Goal: Transaction & Acquisition: Obtain resource

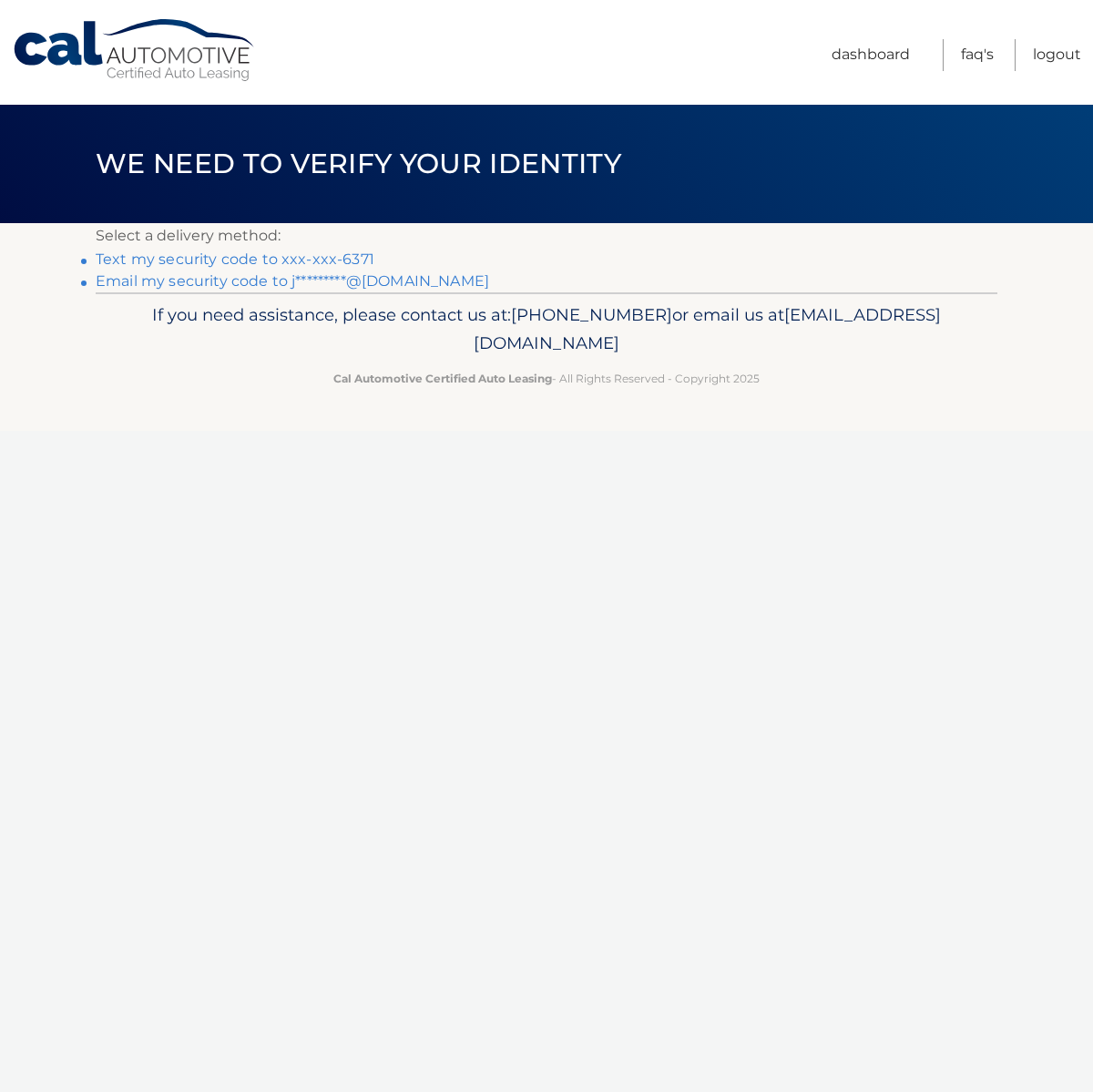
click at [195, 259] on link "Text my security code to xxx-xxx-6371" at bounding box center [235, 259] width 279 height 17
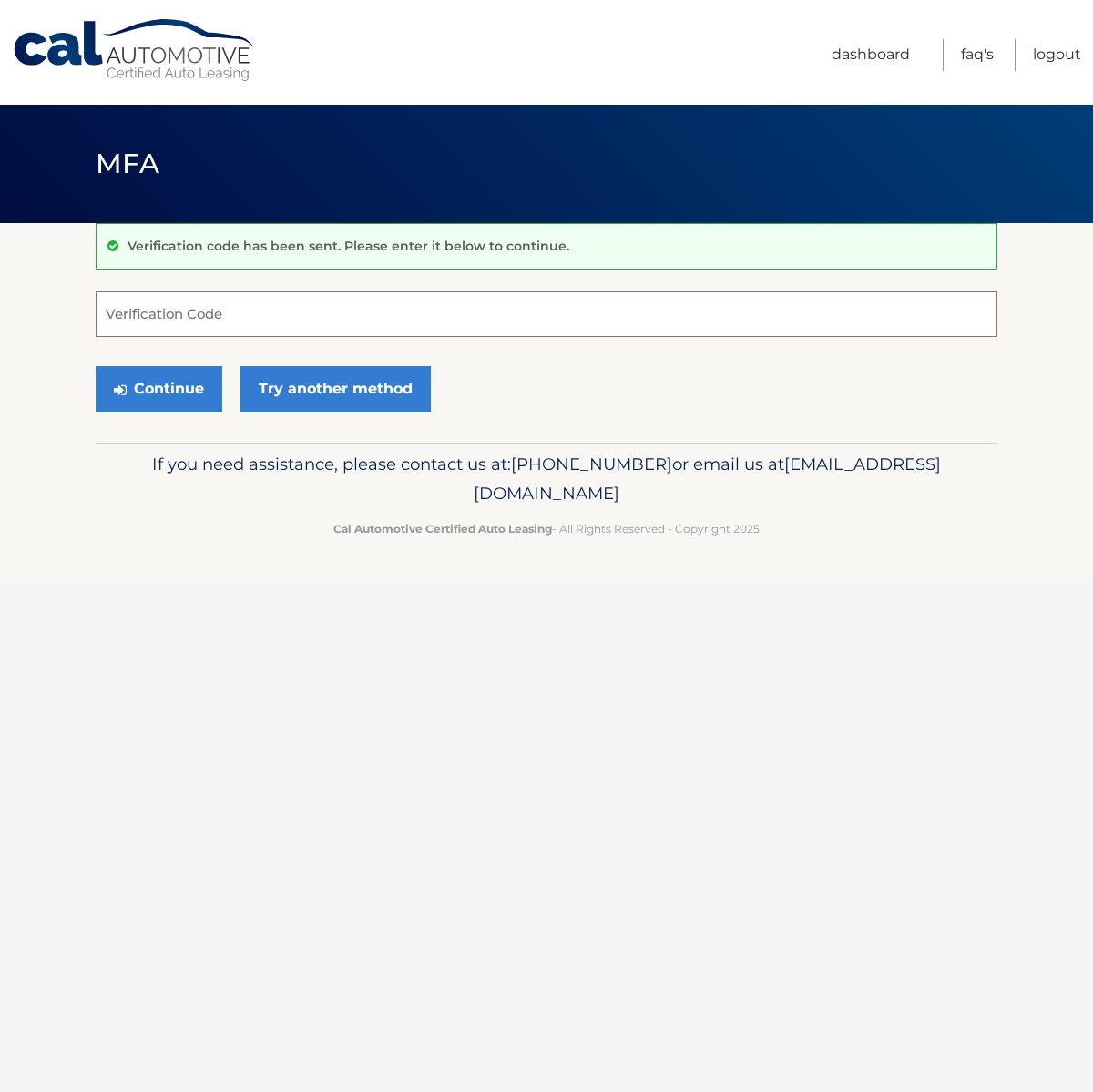
click at [181, 313] on input "Verification Code" at bounding box center [546, 314] width 902 height 45
type input "1"
type input "131019"
click at [153, 395] on button "Continue" at bounding box center [159, 389] width 127 height 45
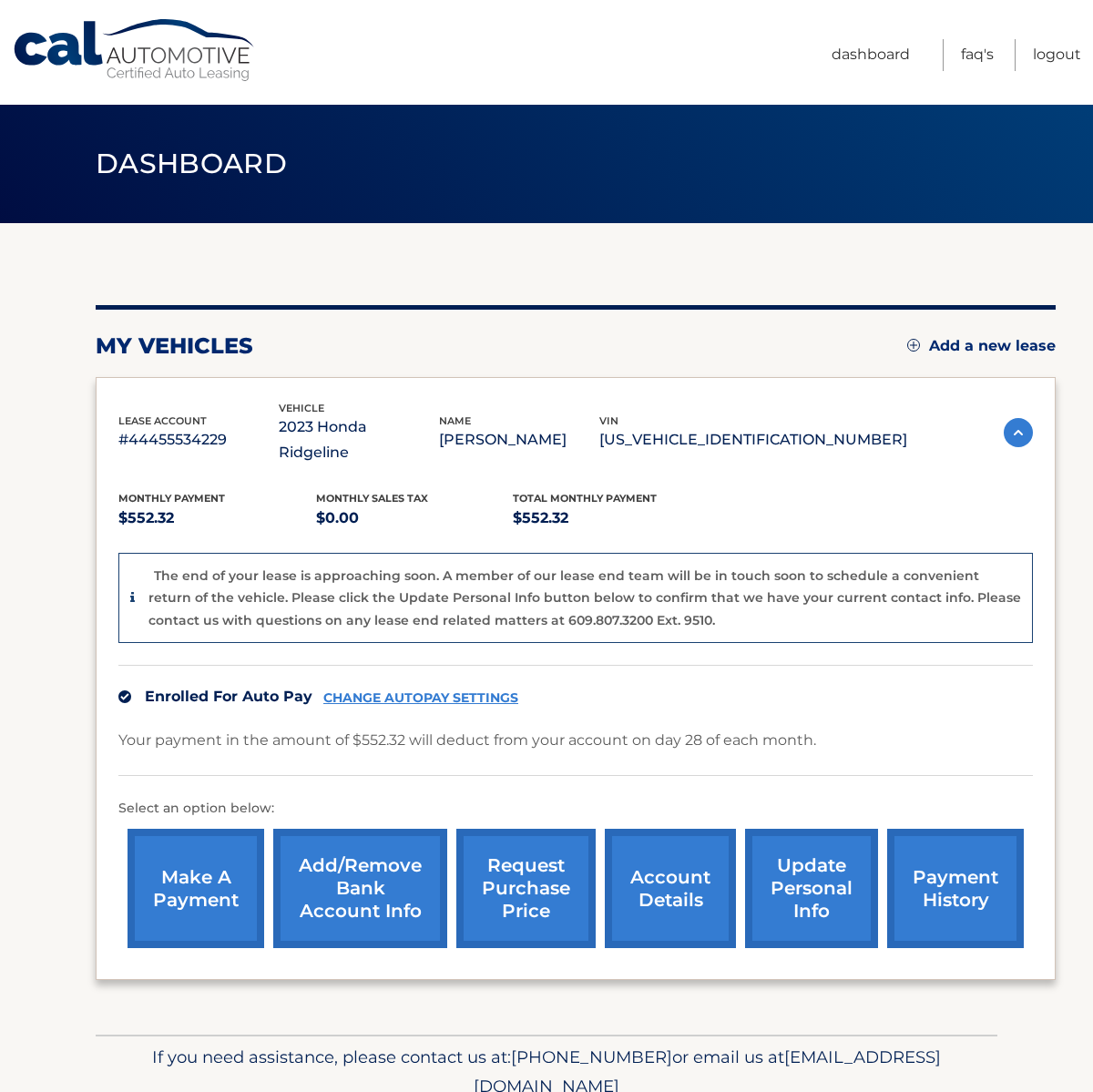
scroll to position [56, 0]
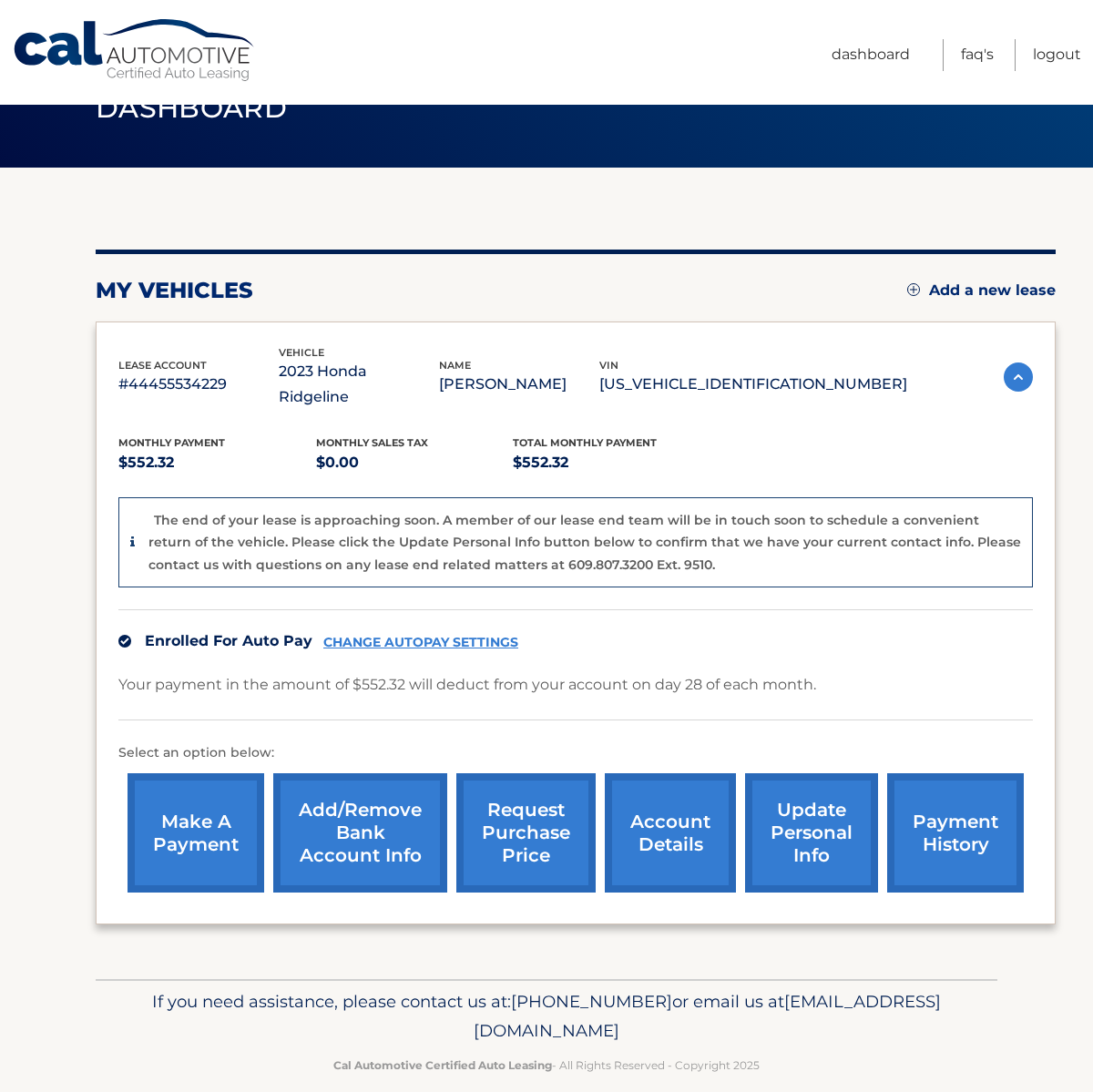
click at [526, 809] on link "request purchase price" at bounding box center [525, 833] width 139 height 119
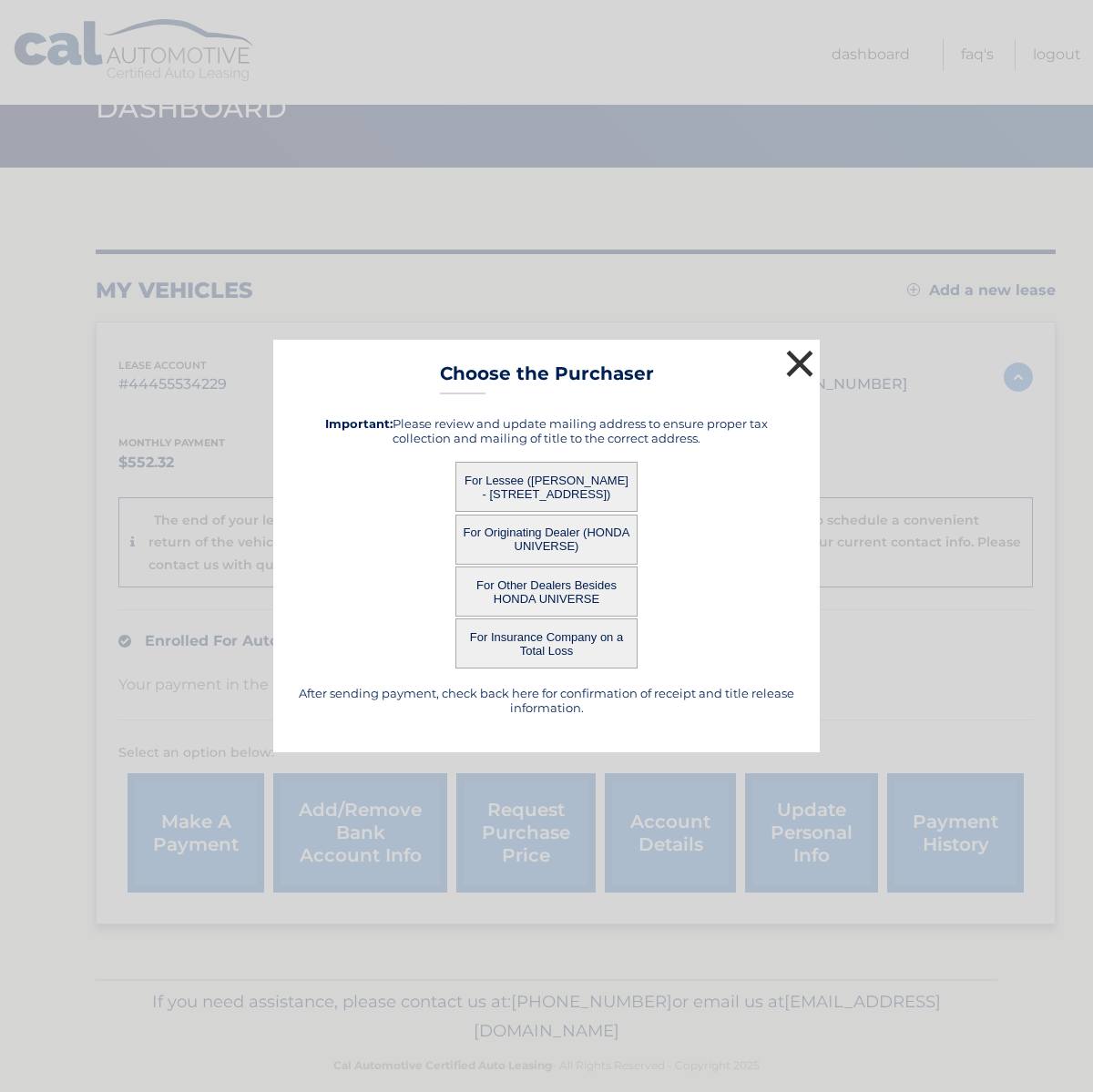
click at [799, 358] on button "×" at bounding box center [800, 363] width 37 height 37
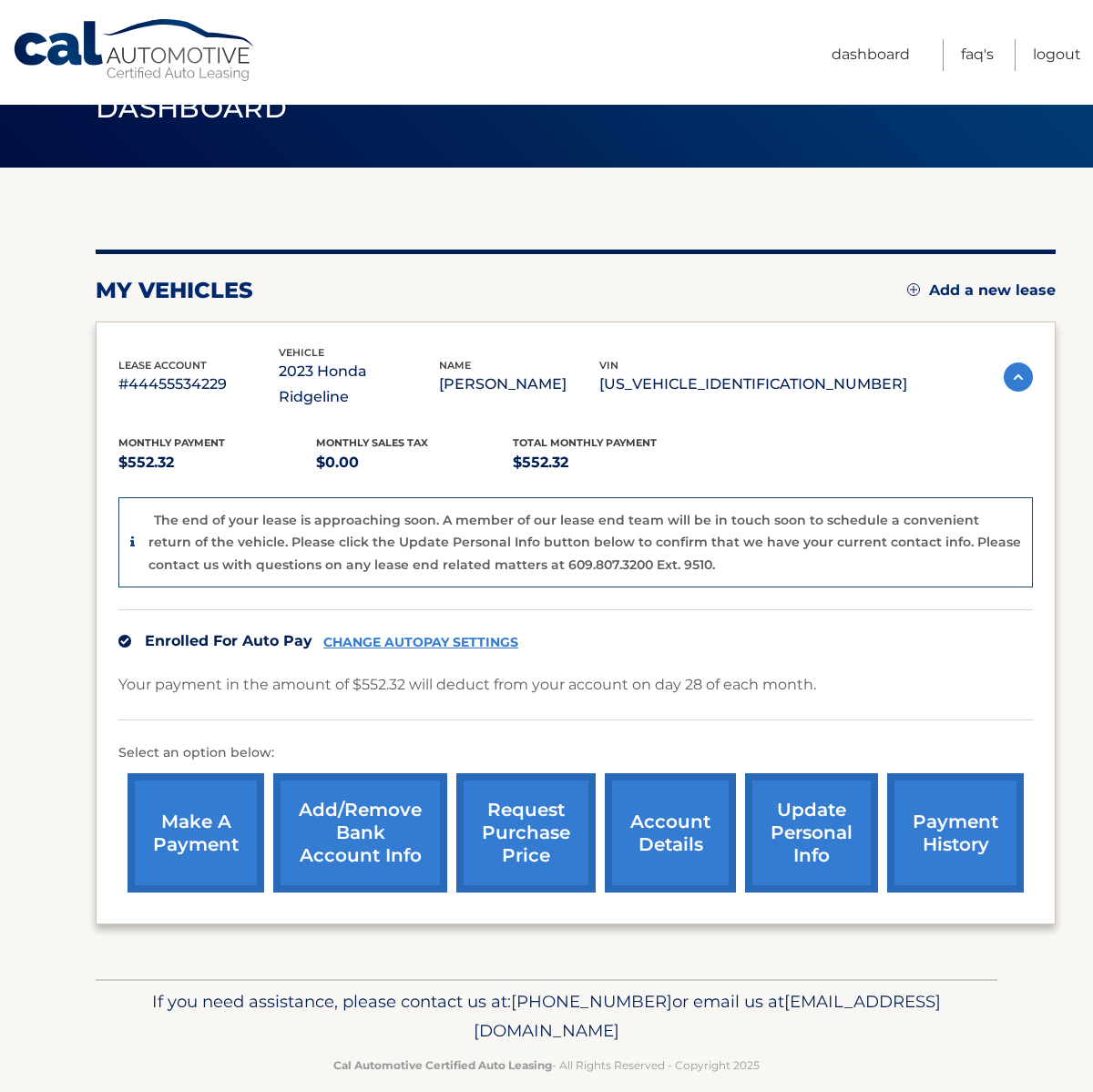
click at [531, 798] on link "request purchase price" at bounding box center [525, 833] width 139 height 119
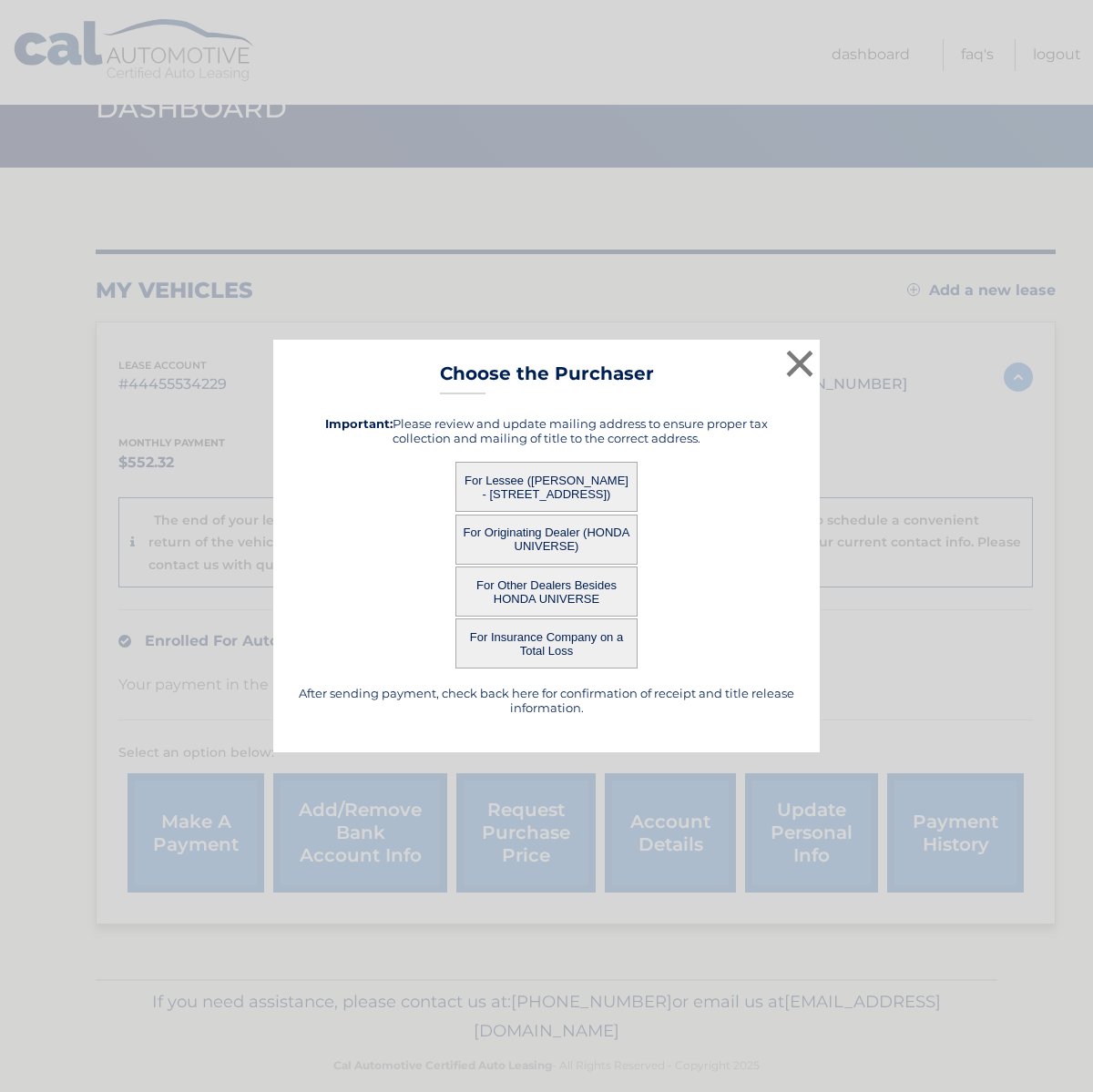
click at [535, 484] on button "For Lessee ([PERSON_NAME] - [STREET_ADDRESS])" at bounding box center [546, 486] width 183 height 50
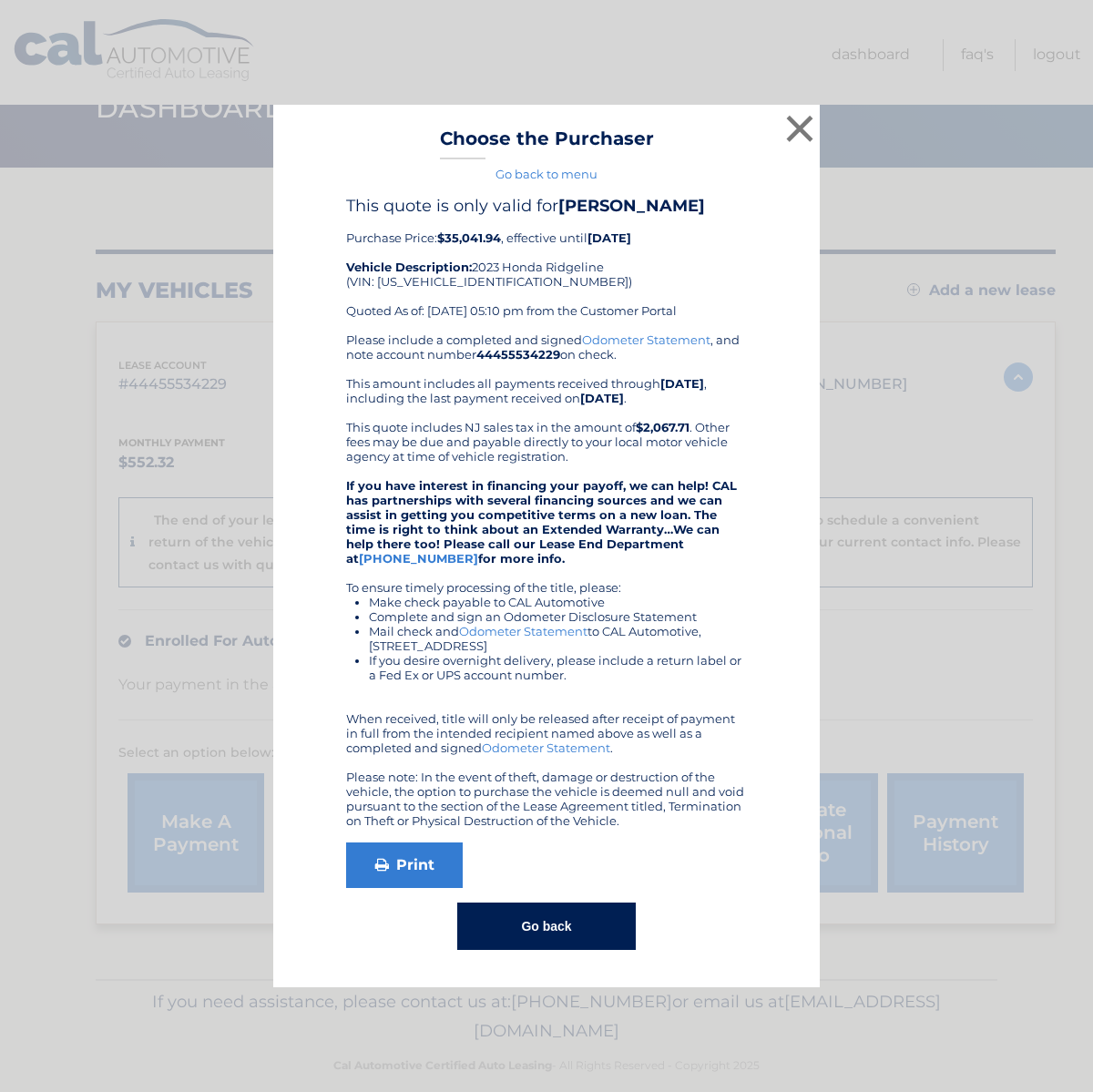
click at [553, 922] on button "Go back" at bounding box center [546, 926] width 178 height 47
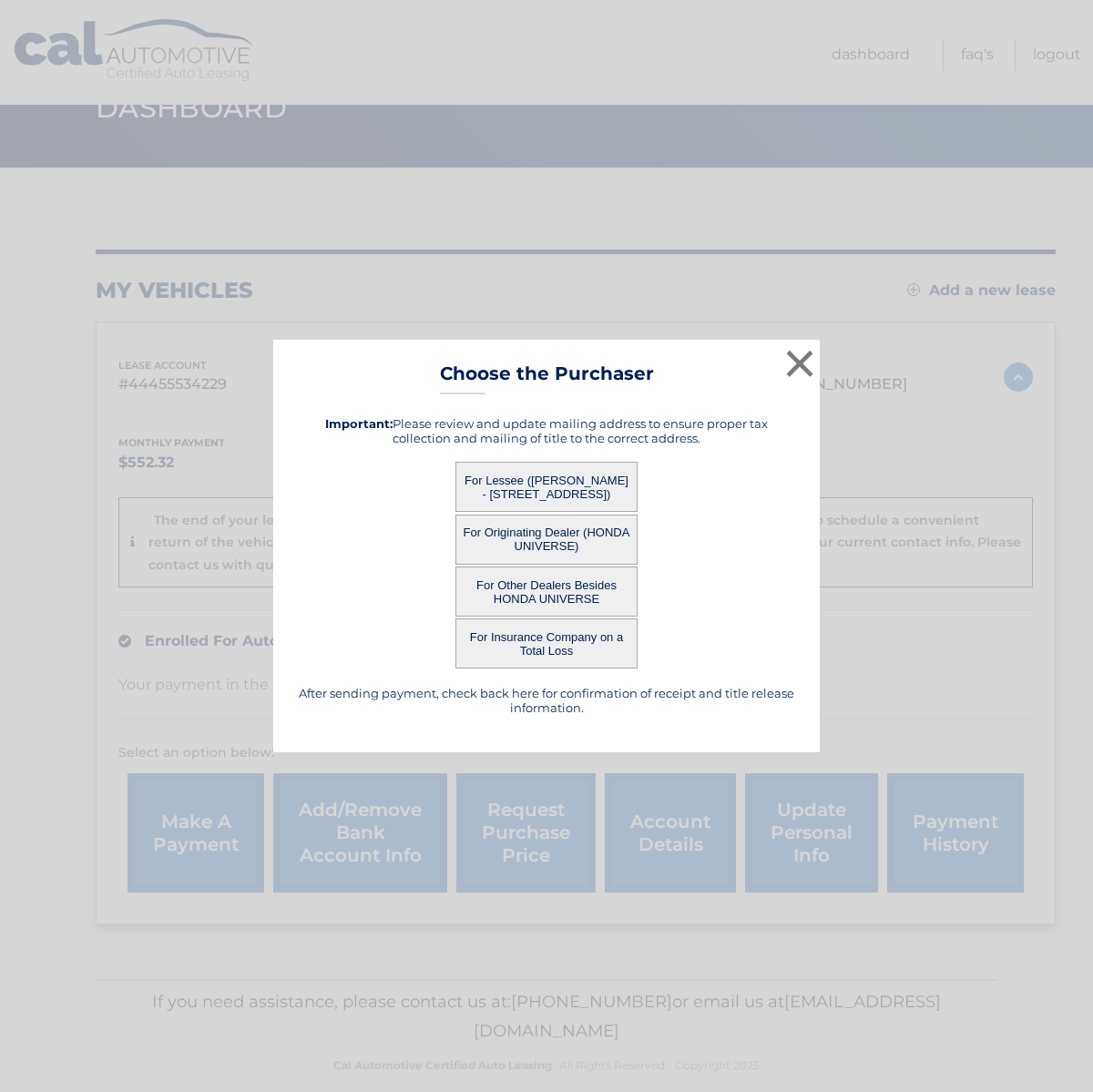
click at [551, 536] on button "For Originating Dealer (HONDA UNIVERSE)" at bounding box center [546, 539] width 183 height 50
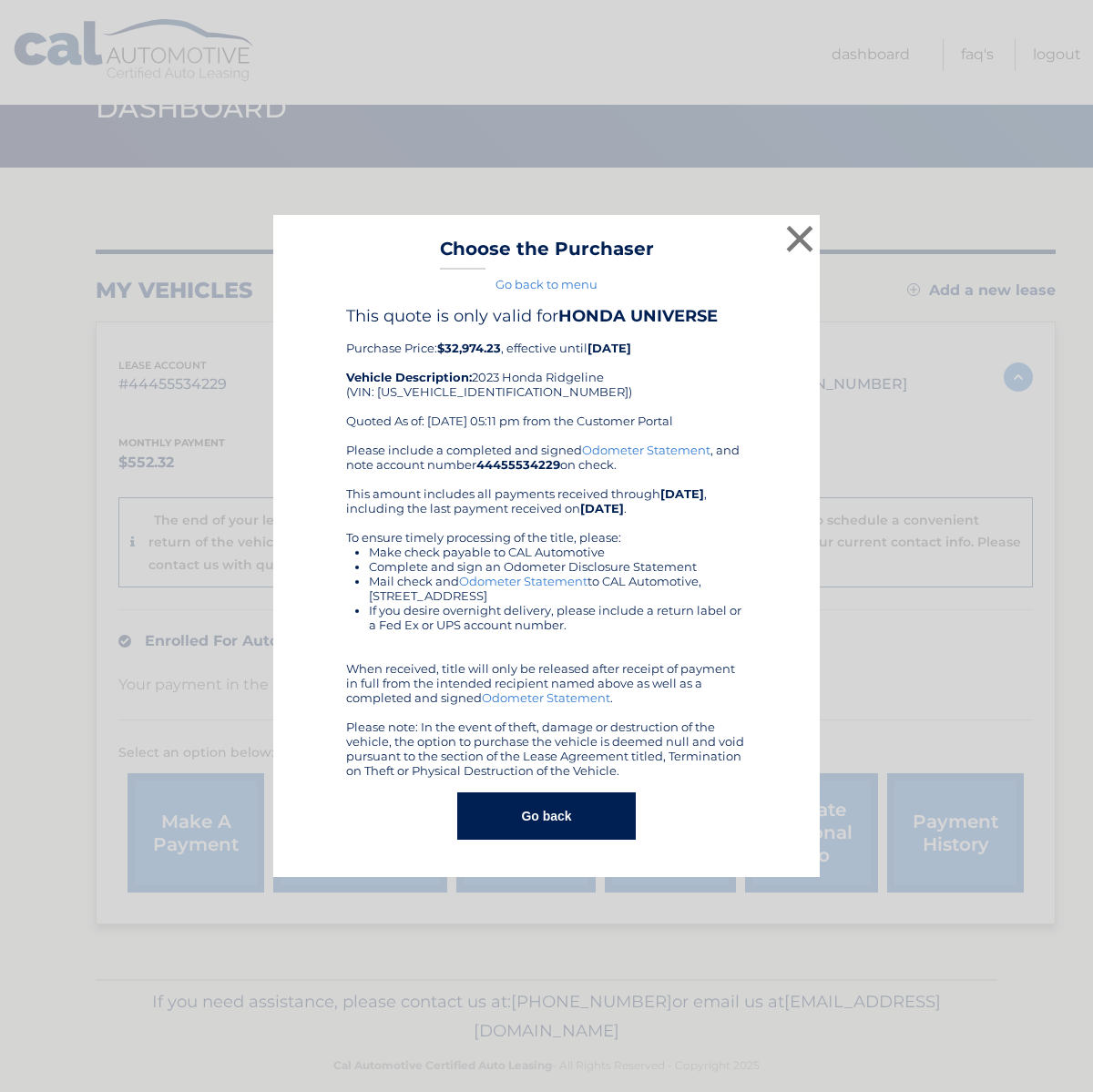
click at [524, 815] on button "Go back" at bounding box center [546, 817] width 178 height 47
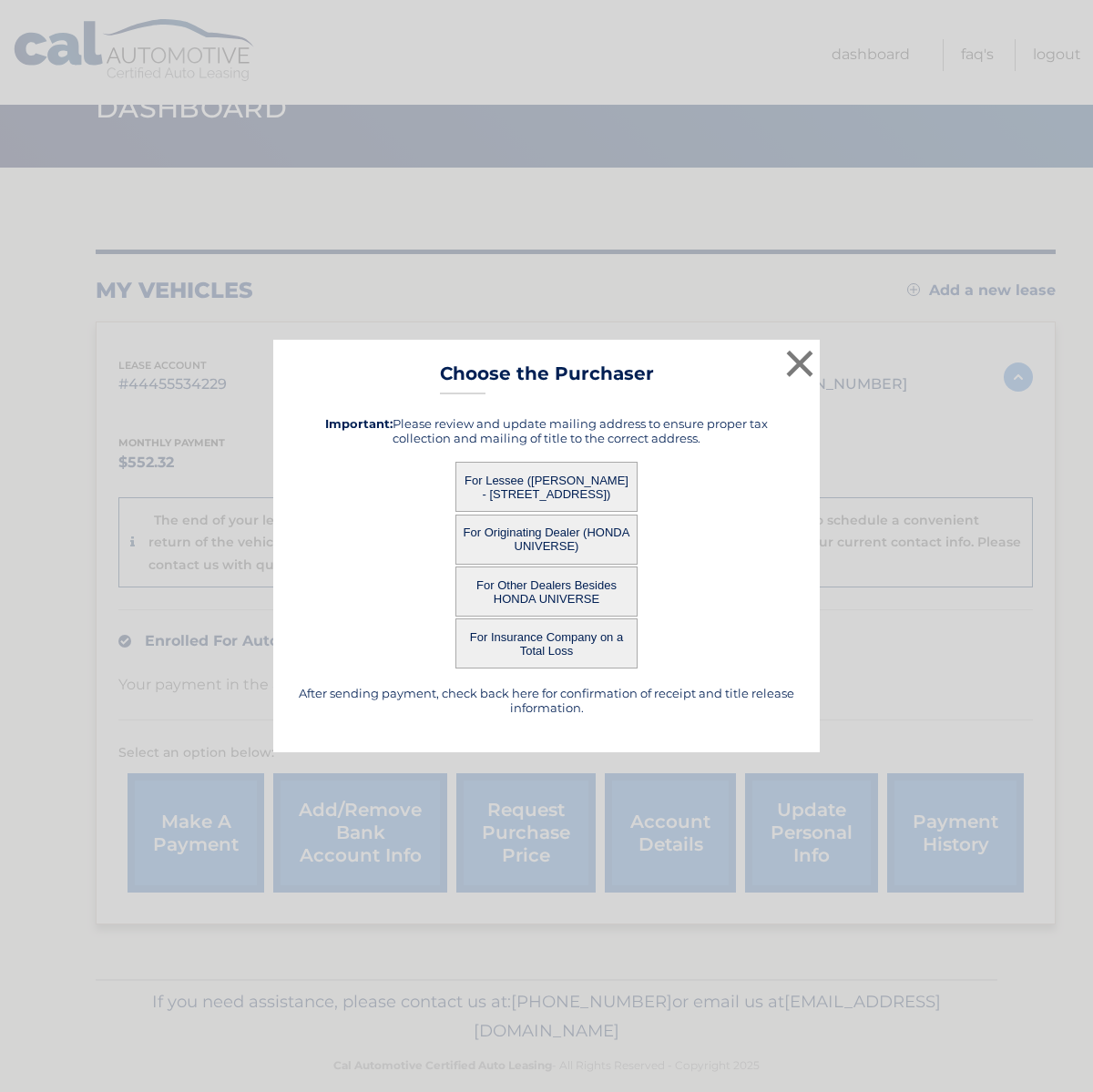
click at [554, 488] on button "For Lessee ([PERSON_NAME] - [STREET_ADDRESS])" at bounding box center [546, 486] width 183 height 50
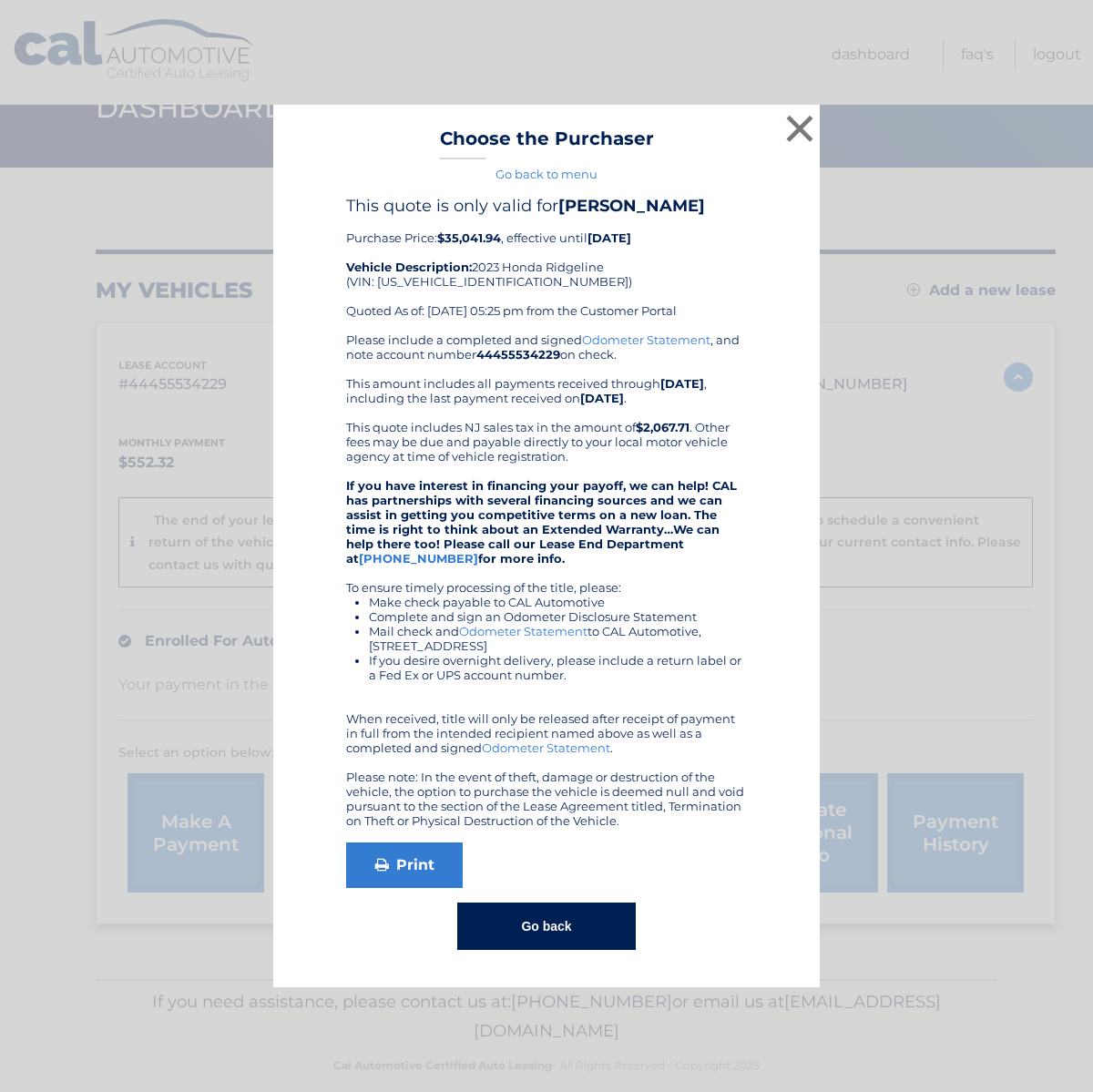
click at [573, 918] on button "Go back" at bounding box center [546, 926] width 178 height 47
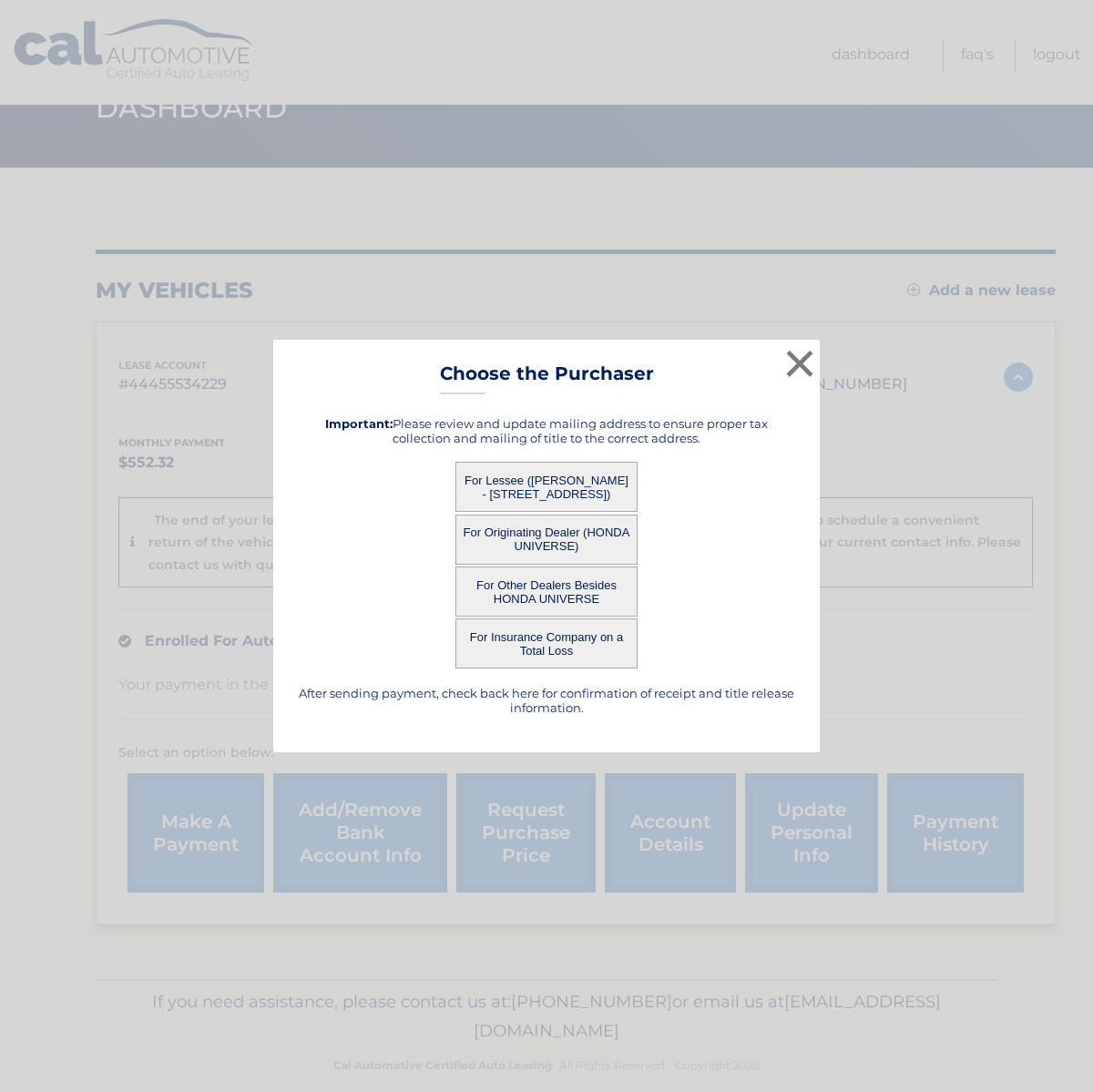
click at [554, 591] on button "For Other Dealers Besides HONDA UNIVERSE" at bounding box center [546, 591] width 183 height 50
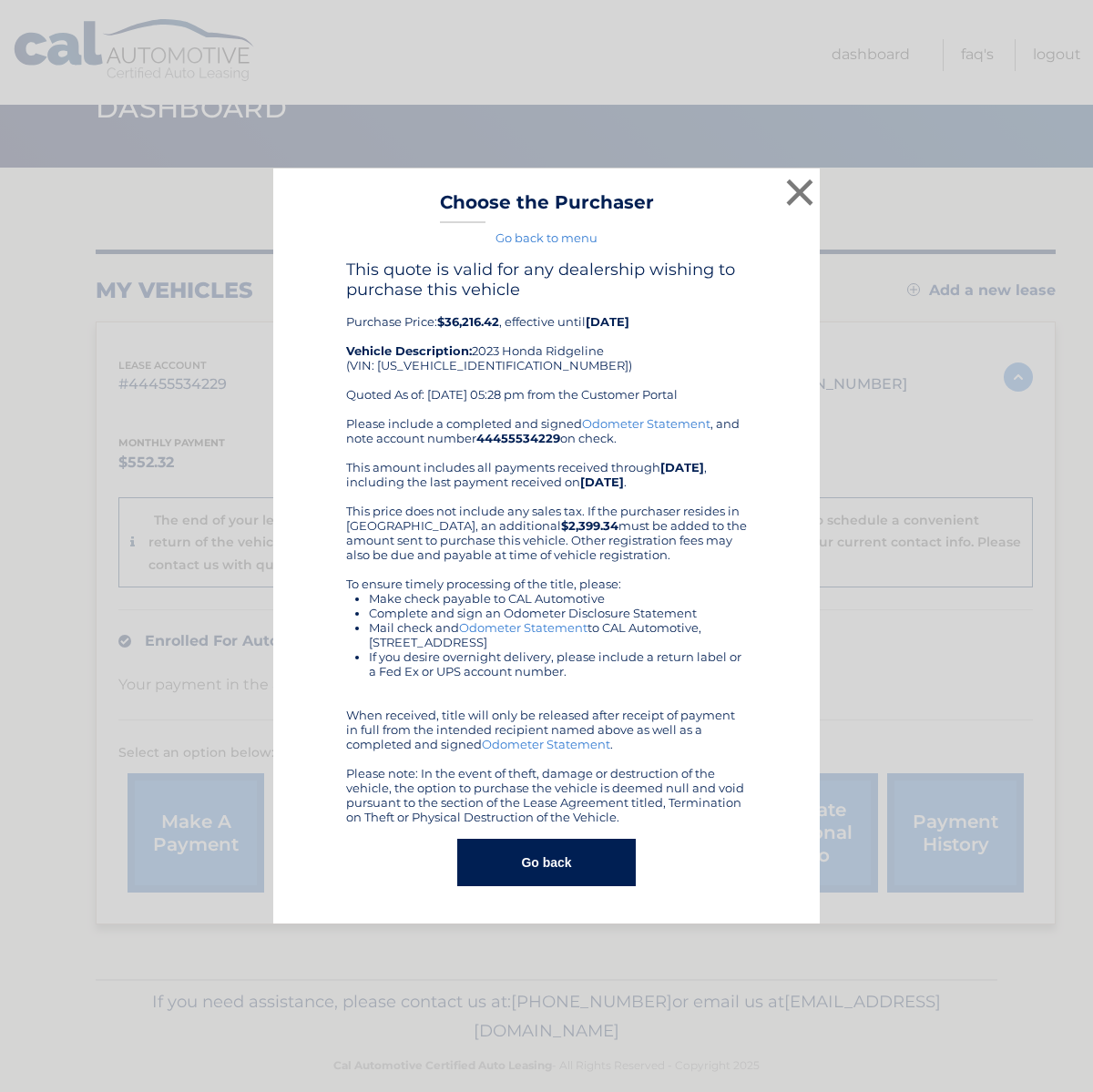
click at [544, 871] on button "Go back" at bounding box center [546, 863] width 178 height 47
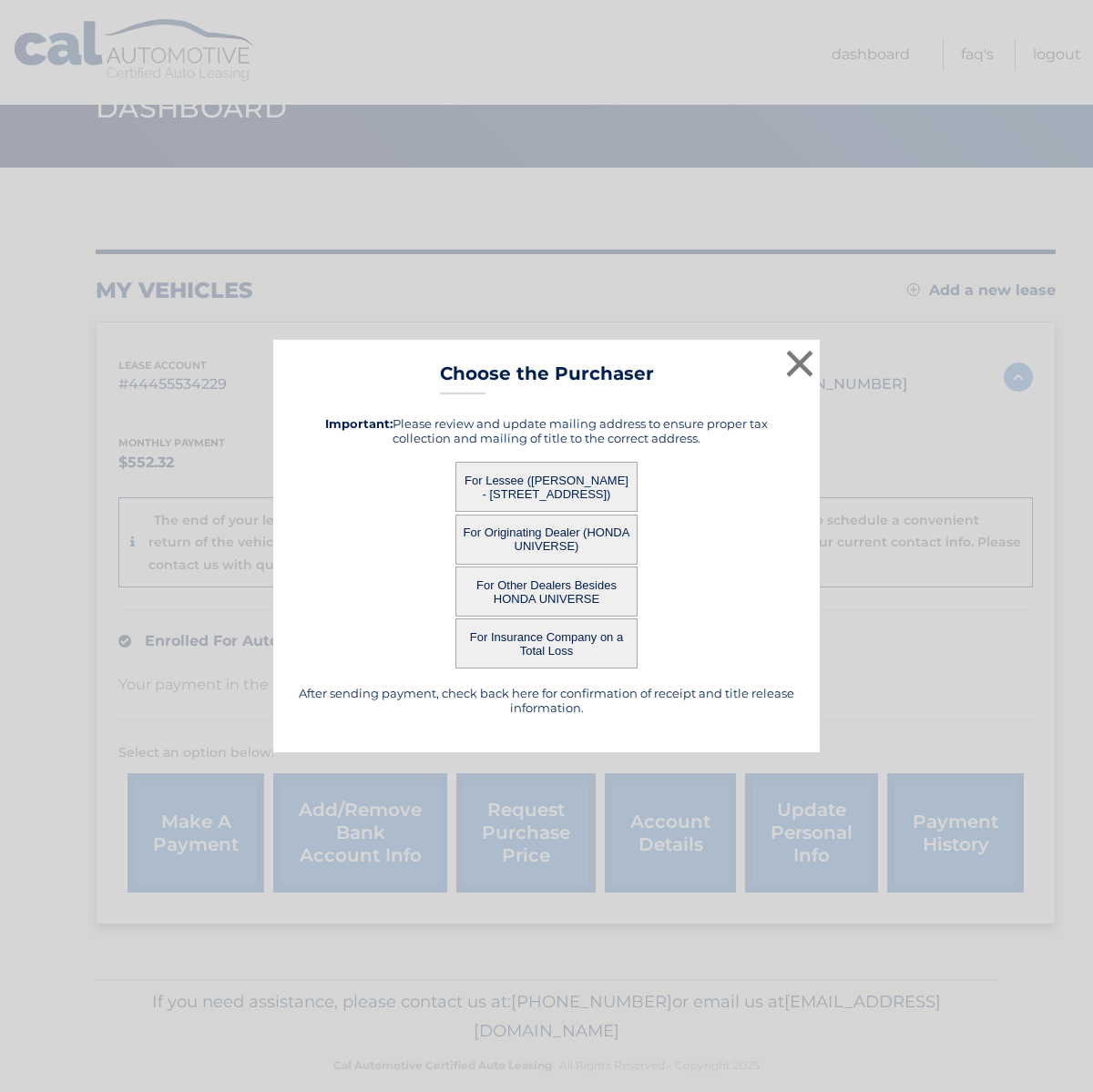
click at [557, 647] on button "For Insurance Company on a Total Loss" at bounding box center [546, 643] width 183 height 50
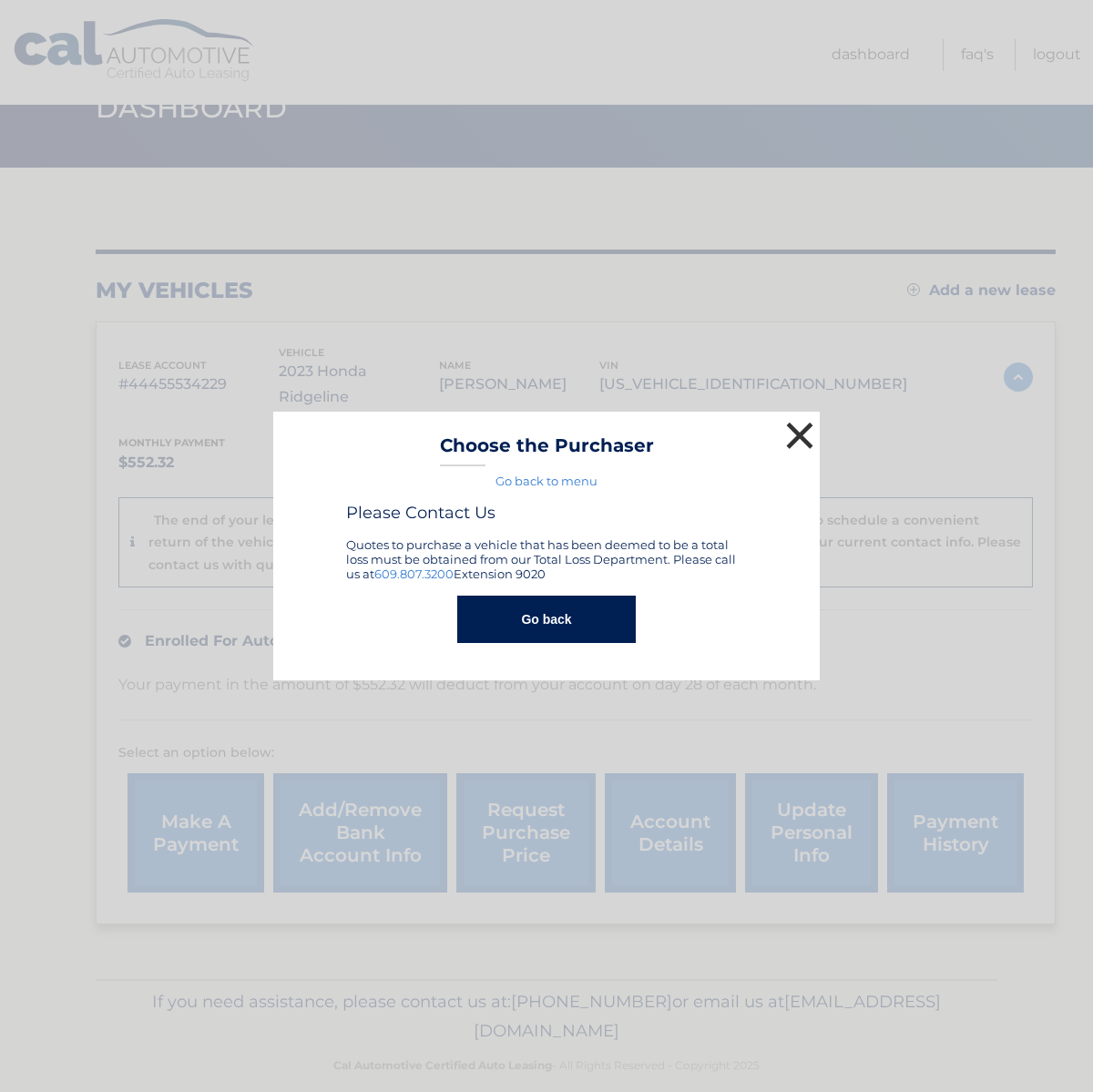
click at [793, 432] on button "×" at bounding box center [800, 435] width 37 height 37
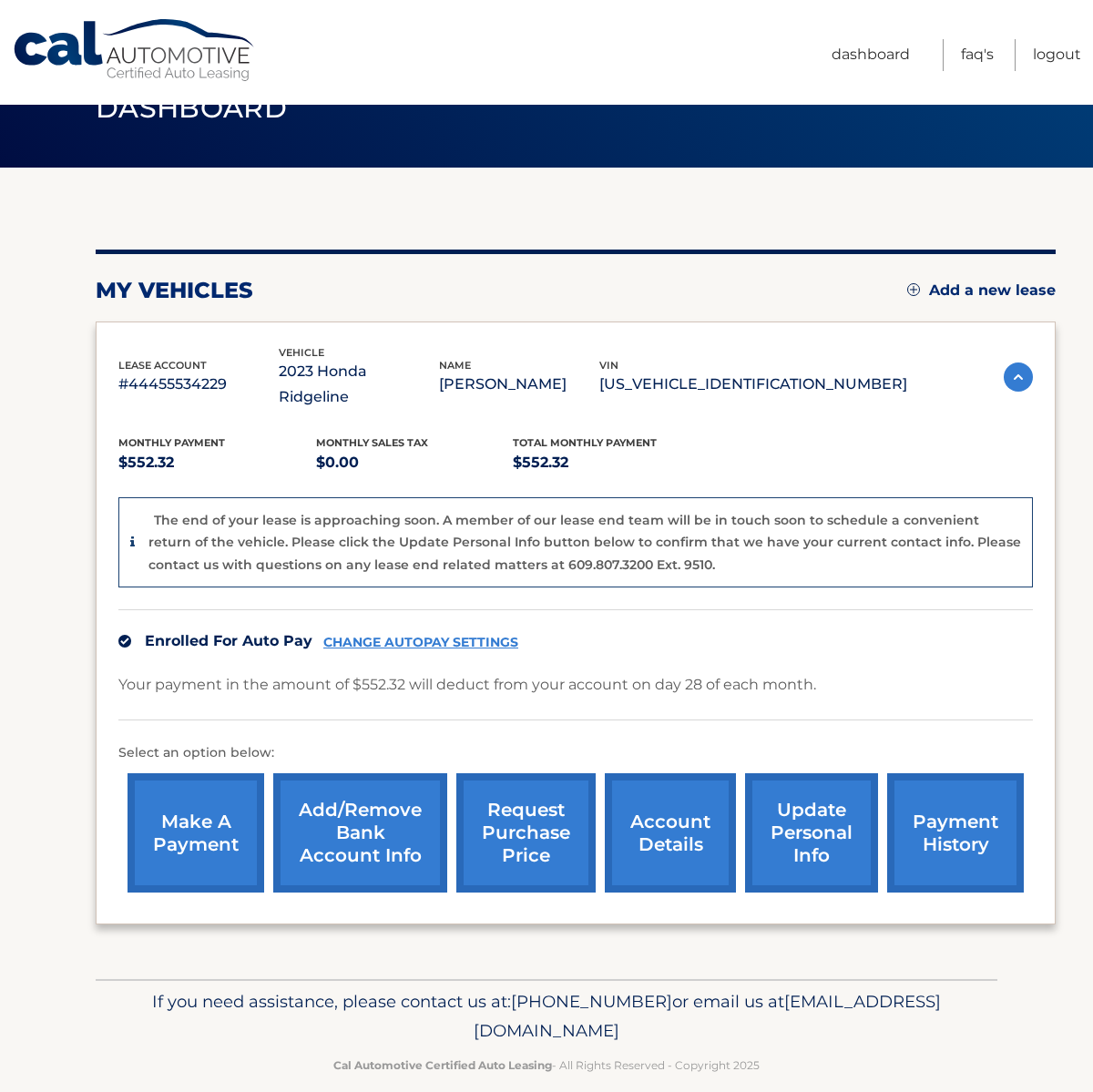
scroll to position [0, 0]
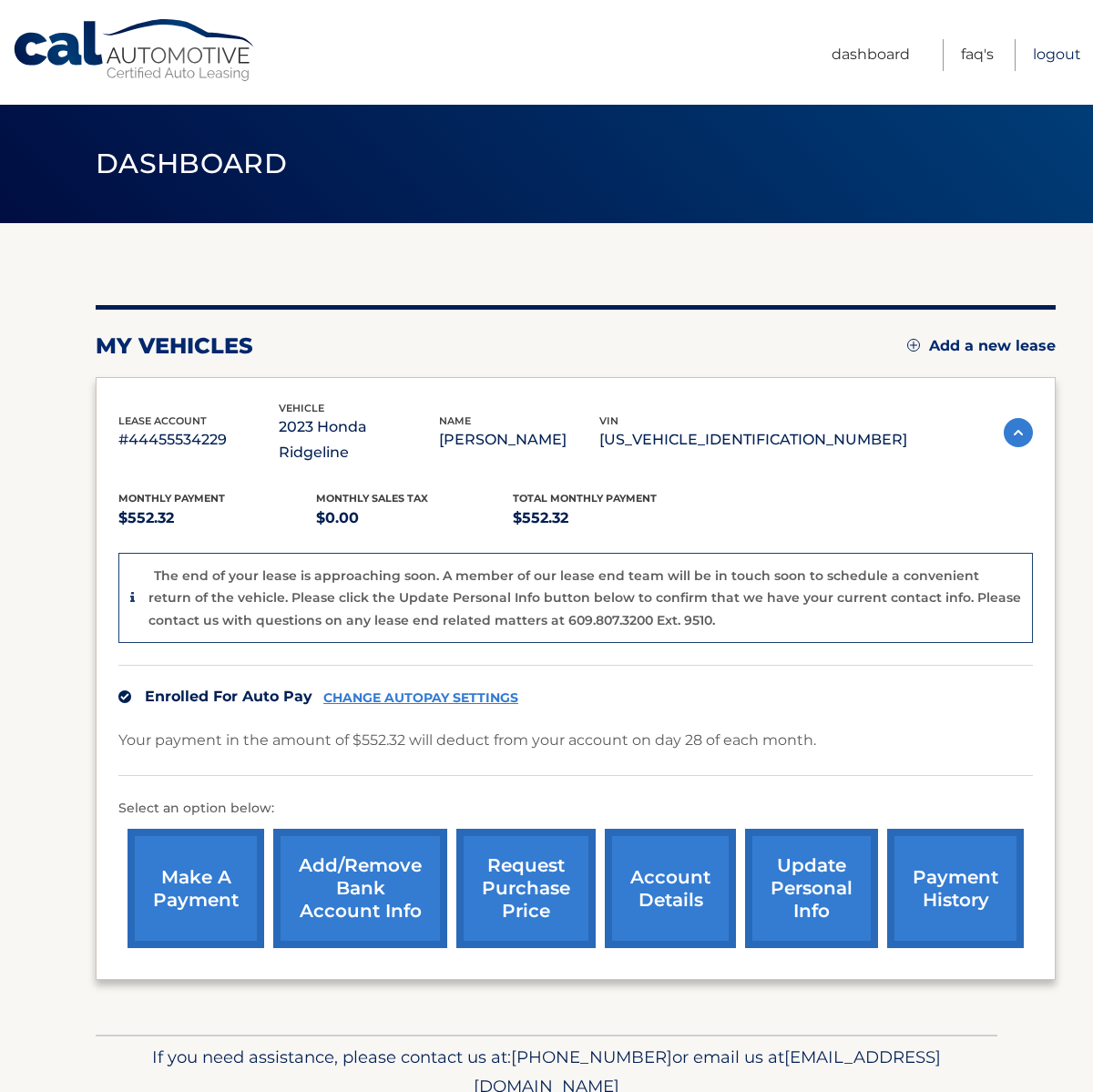
click at [1056, 50] on link "Logout" at bounding box center [1057, 55] width 48 height 32
